Goal: Information Seeking & Learning: Learn about a topic

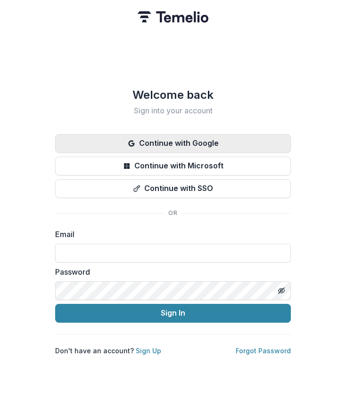
click at [165, 137] on button "Continue with Google" at bounding box center [172, 143] width 235 height 19
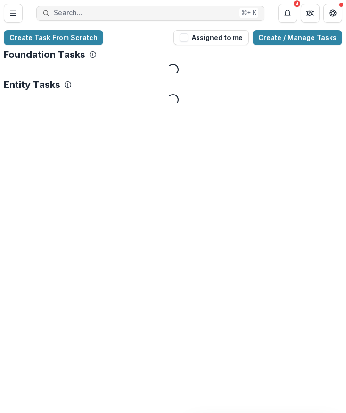
click at [174, 17] on button "Search... ⌘ + K" at bounding box center [150, 13] width 228 height 15
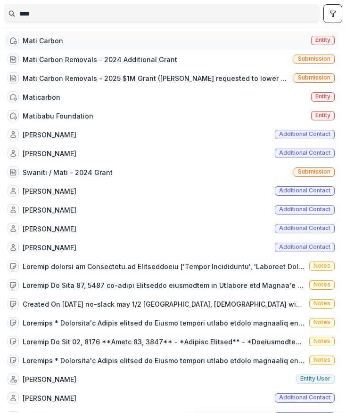
type input "****"
click at [166, 35] on div "Mati Carbon Entity" at bounding box center [171, 40] width 334 height 19
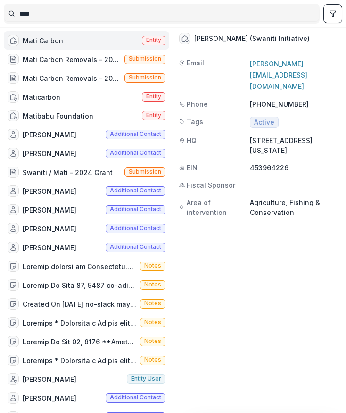
click at [137, 36] on div "Mati Carbon Entity" at bounding box center [86, 40] width 165 height 19
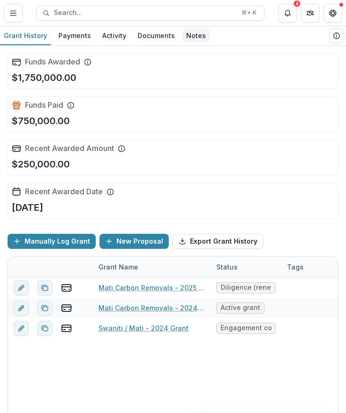
click at [184, 38] on div "Notes" at bounding box center [195, 36] width 27 height 14
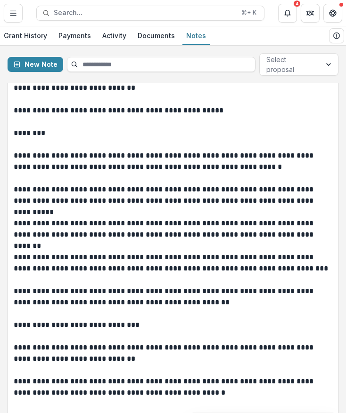
scroll to position [49, 0]
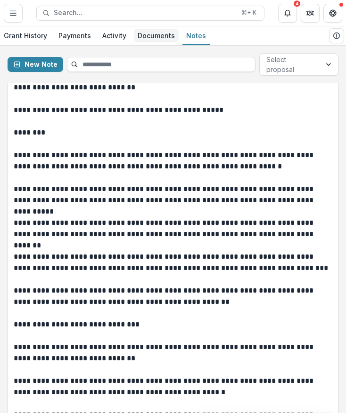
click at [148, 36] on div "Documents" at bounding box center [156, 36] width 45 height 14
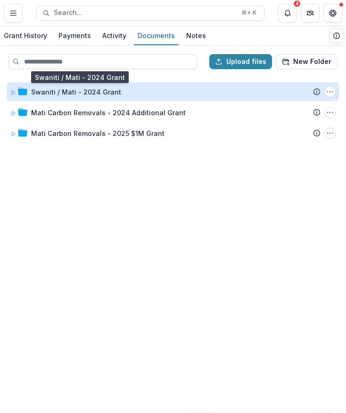
click at [83, 95] on div "Swaniti / Mati - 2024 Grant" at bounding box center [76, 92] width 90 height 10
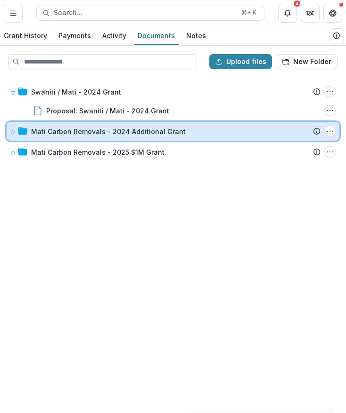
click at [86, 125] on div "Mati Carbon Removals - 2024 Additional Grant Submission Temelio Proposal Attach…" at bounding box center [173, 131] width 332 height 19
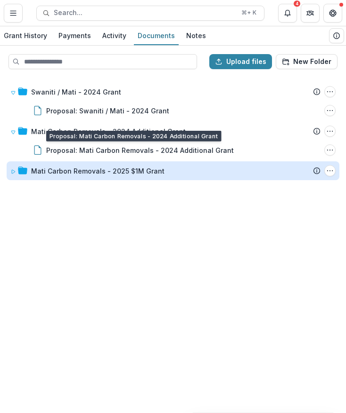
click at [80, 170] on div "Mati Carbon Removals - 2025 $1M Grant" at bounding box center [97, 171] width 133 height 10
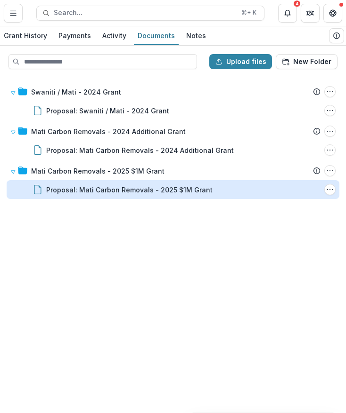
click at [75, 189] on div "Proposal: Mati Carbon Removals - 2025 $1M Grant" at bounding box center [129, 190] width 166 height 10
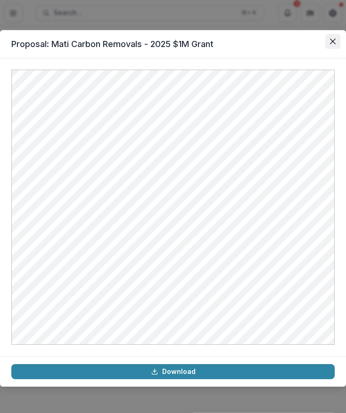
click at [330, 42] on icon "Close" at bounding box center [333, 42] width 6 height 6
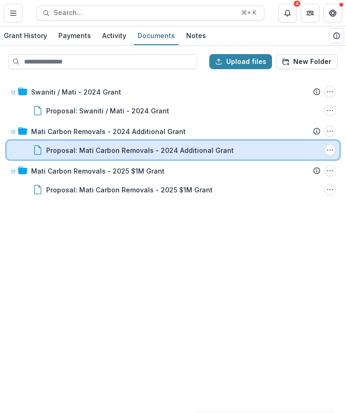
click at [100, 145] on div "Proposal: [PERSON_NAME] Removals - 2024 Additional Grant File Options Download …" at bounding box center [173, 150] width 332 height 19
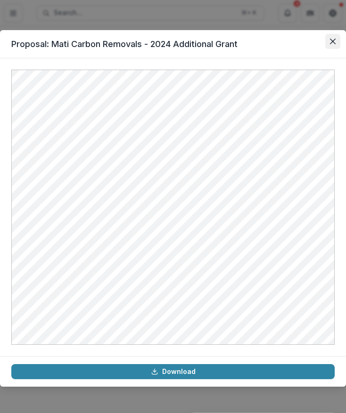
click at [329, 48] on button "Close" at bounding box center [332, 41] width 15 height 15
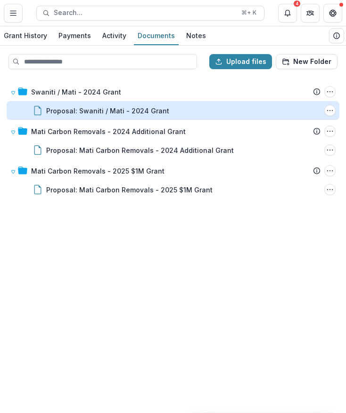
click at [97, 108] on div "Proposal: Swaniti / Mati - 2024 Grant" at bounding box center [107, 111] width 123 height 10
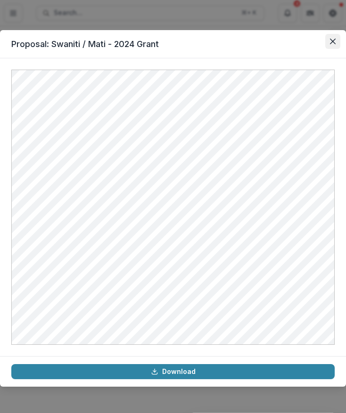
click at [330, 40] on icon "Close" at bounding box center [333, 42] width 6 height 6
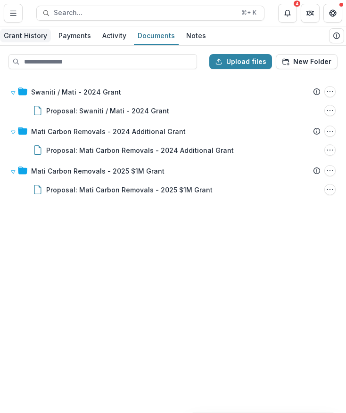
click at [24, 34] on div "Grant History" at bounding box center [25, 36] width 51 height 14
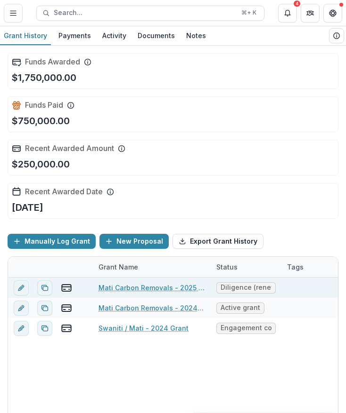
click at [178, 289] on link "Mati Carbon Removals - 2025 $1M Grant" at bounding box center [151, 288] width 106 height 10
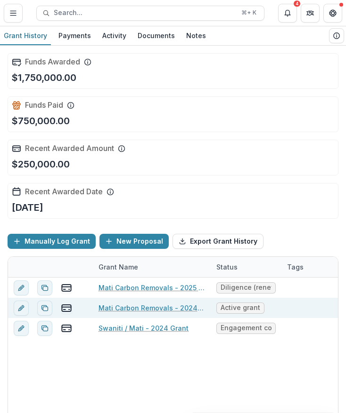
click at [135, 309] on link "Mati Carbon Removals - 2024 Additional Grant" at bounding box center [151, 308] width 106 height 10
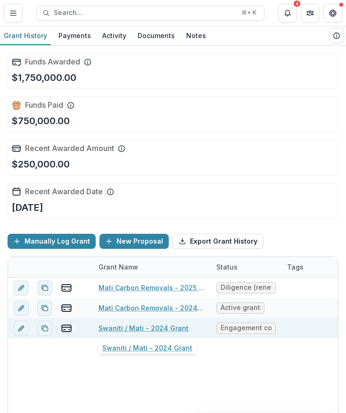
click at [159, 329] on link "Swaniti / Mati - 2024 Grant" at bounding box center [143, 328] width 90 height 10
